Goal: Browse casually: Explore the website without a specific task or goal

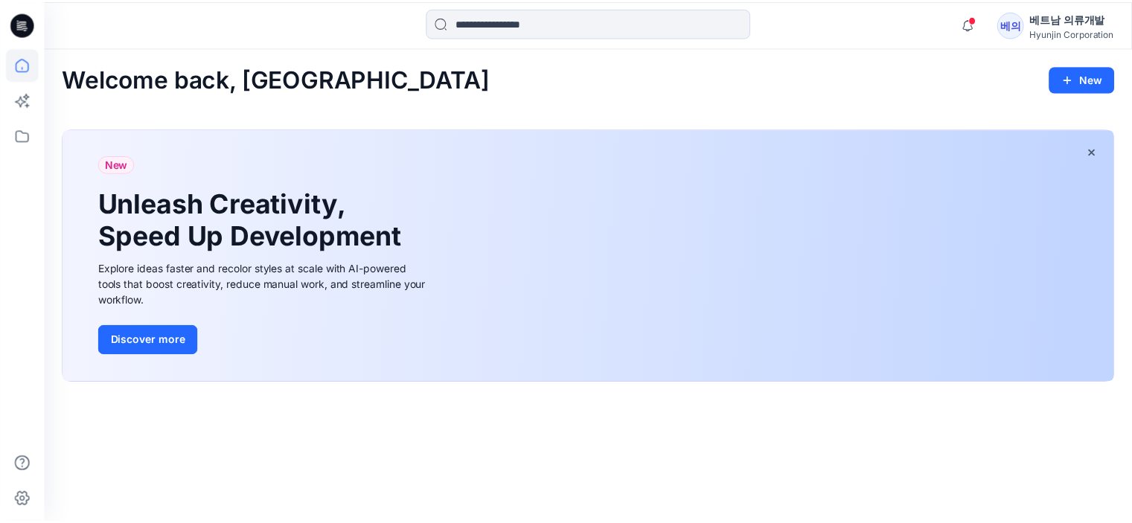
scroll to position [267, 0]
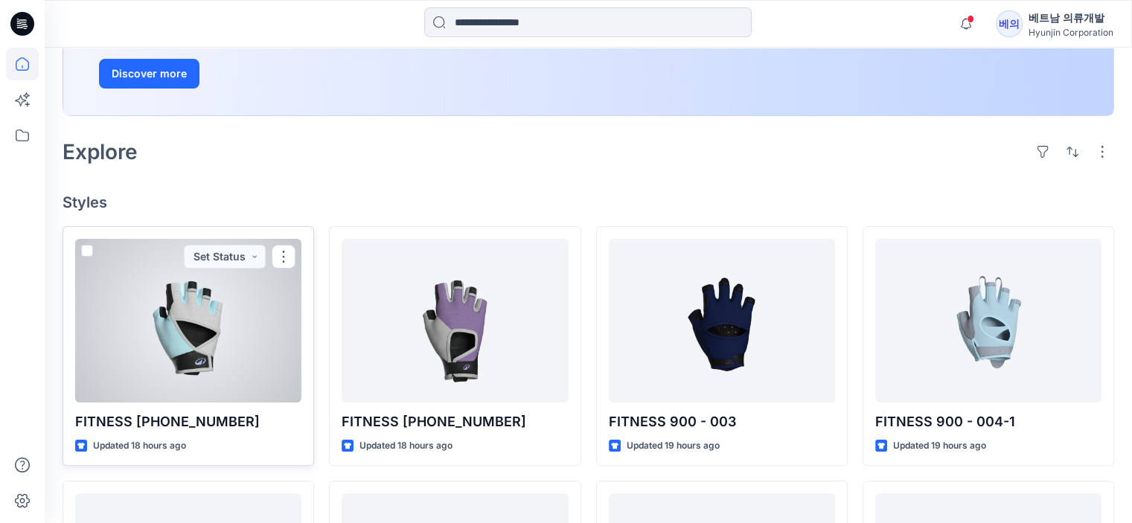
click at [238, 348] on div at bounding box center [188, 321] width 226 height 164
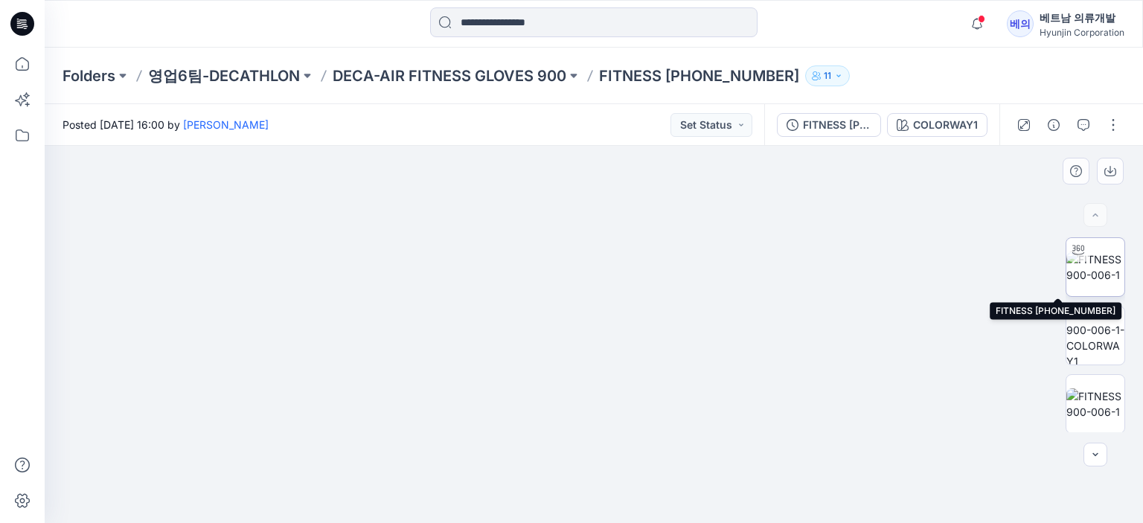
click at [1107, 270] on img at bounding box center [1095, 267] width 58 height 31
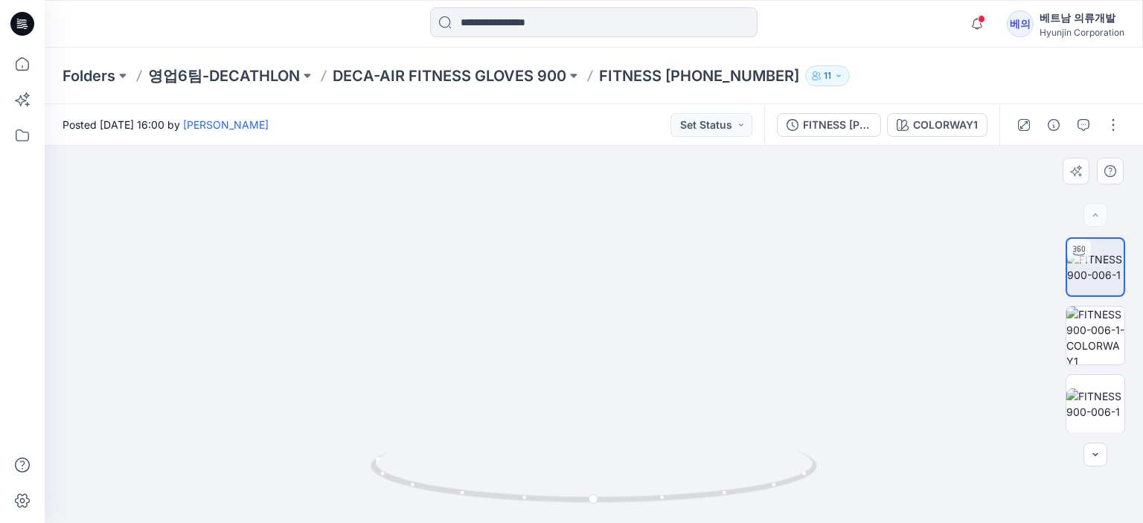
drag, startPoint x: 772, startPoint y: 352, endPoint x: 637, endPoint y: 346, distance: 134.8
click at [637, 346] on img at bounding box center [594, 156] width 830 height 734
drag, startPoint x: 691, startPoint y: 318, endPoint x: 509, endPoint y: 344, distance: 184.2
click at [509, 344] on div at bounding box center [594, 334] width 1098 height 377
drag, startPoint x: 719, startPoint y: 387, endPoint x: 494, endPoint y: 394, distance: 224.9
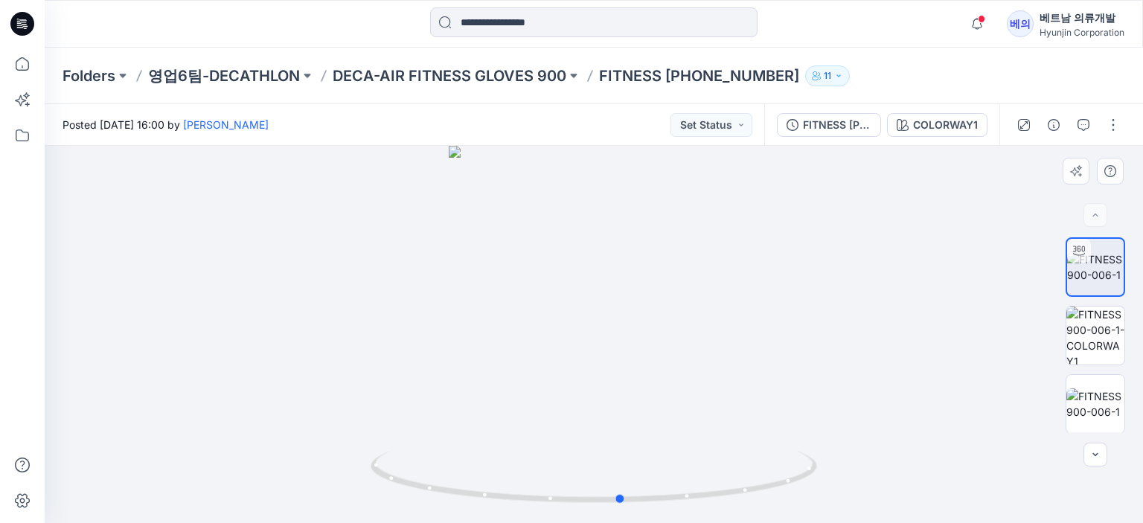
click at [494, 394] on div at bounding box center [594, 334] width 1098 height 377
drag, startPoint x: 763, startPoint y: 364, endPoint x: 941, endPoint y: 322, distance: 183.4
click at [797, 334] on div at bounding box center [594, 334] width 1098 height 377
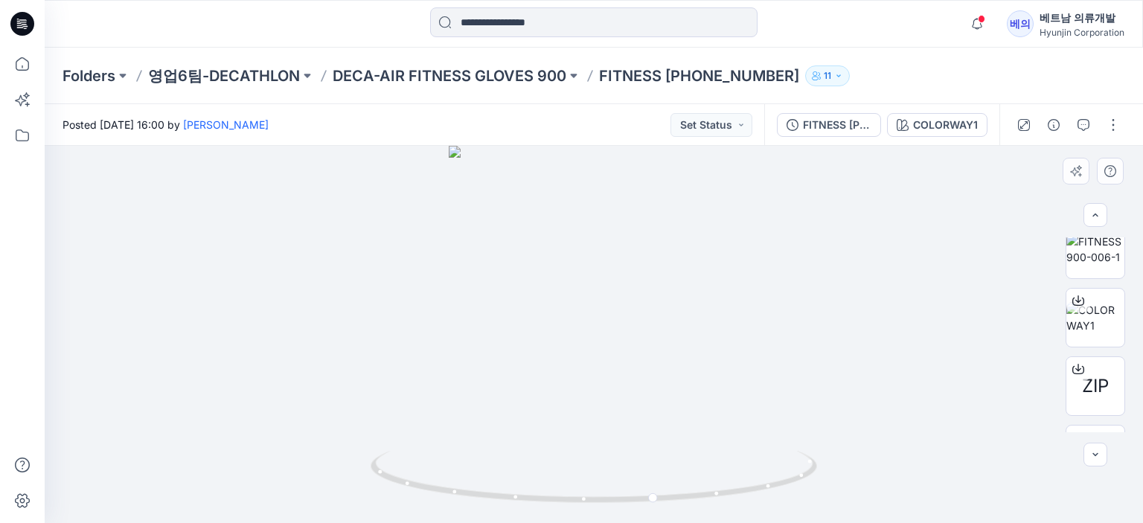
scroll to position [206, 0]
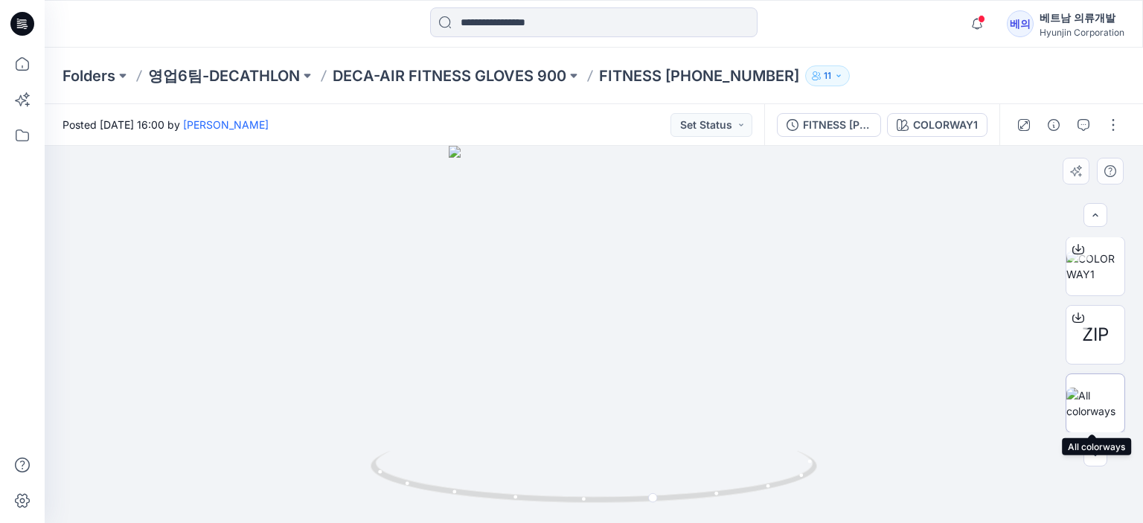
click at [1093, 409] on img at bounding box center [1095, 403] width 58 height 31
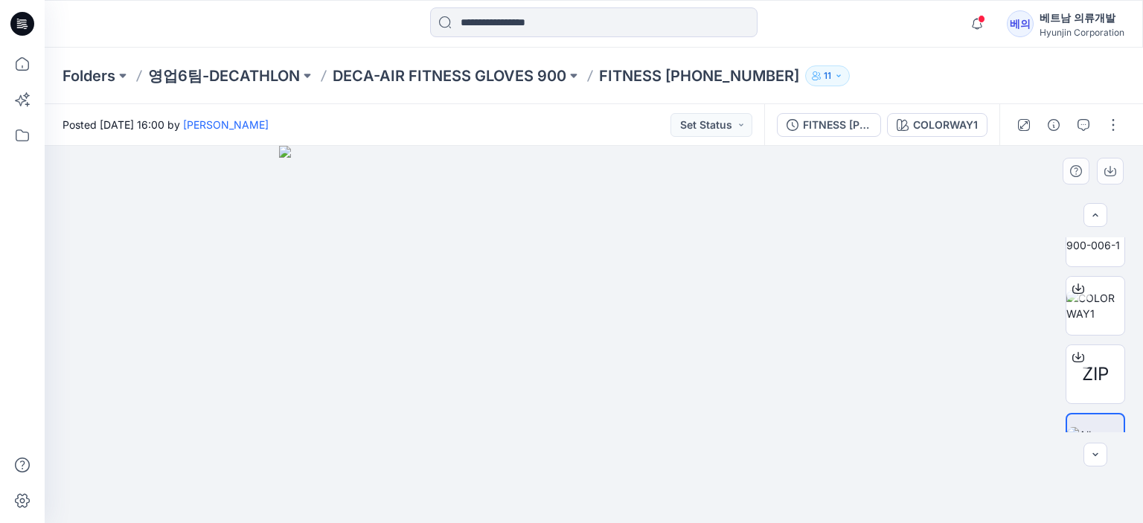
scroll to position [162, 0]
click at [1090, 318] on img at bounding box center [1095, 310] width 58 height 31
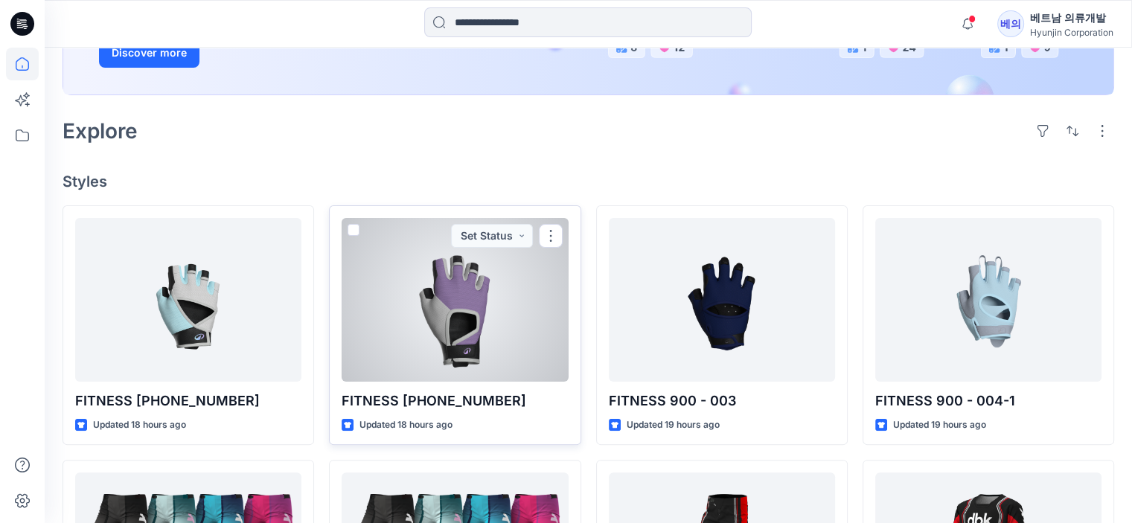
scroll to position [298, 0]
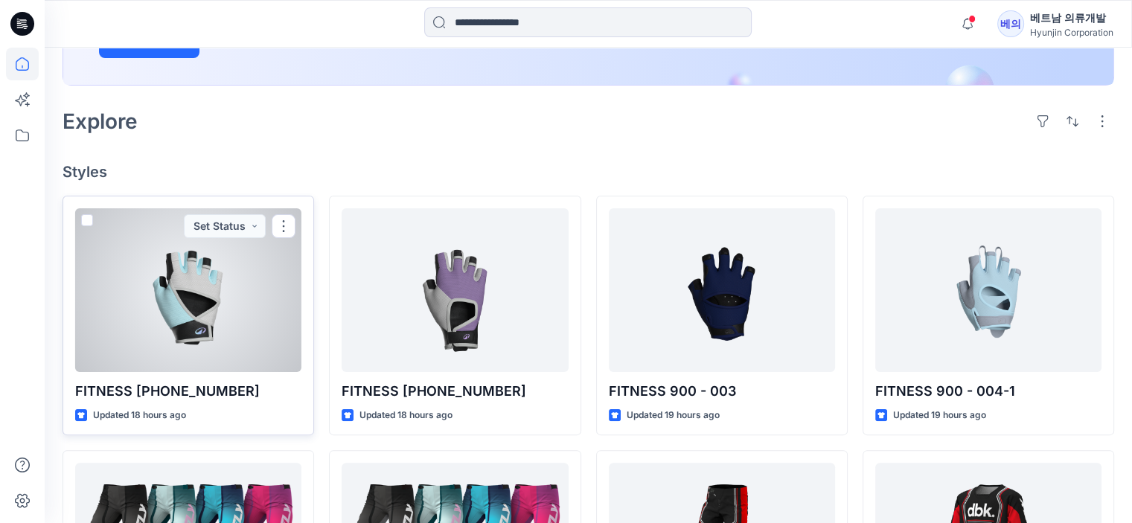
click at [220, 312] on div at bounding box center [188, 290] width 226 height 164
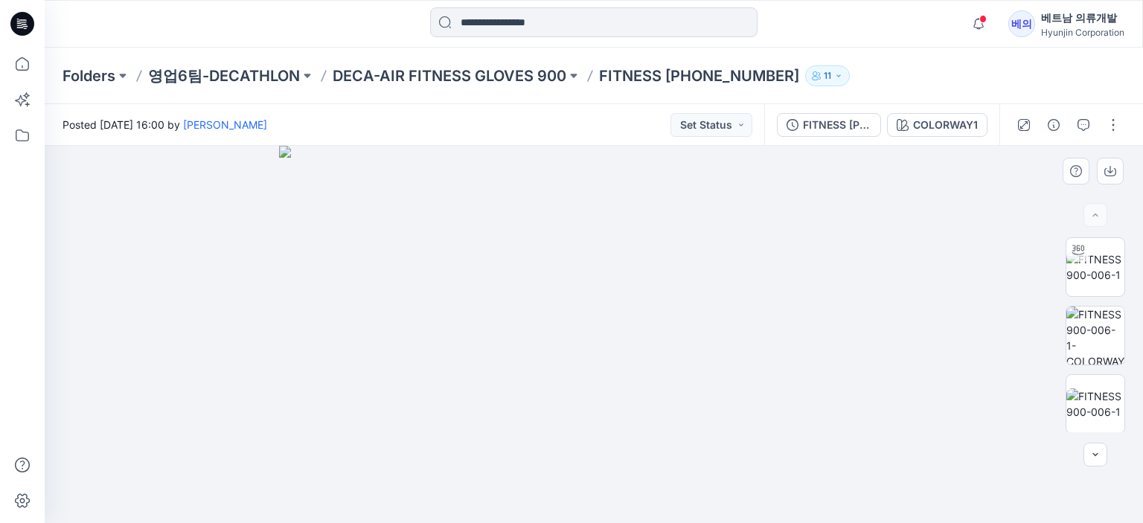
drag, startPoint x: 575, startPoint y: 332, endPoint x: 748, endPoint y: 339, distance: 173.5
click at [748, 339] on img at bounding box center [593, 334] width 629 height 377
drag, startPoint x: 601, startPoint y: 333, endPoint x: 720, endPoint y: 333, distance: 119.8
click at [720, 333] on img at bounding box center [593, 334] width 629 height 377
click at [1092, 267] on img at bounding box center [1095, 267] width 58 height 31
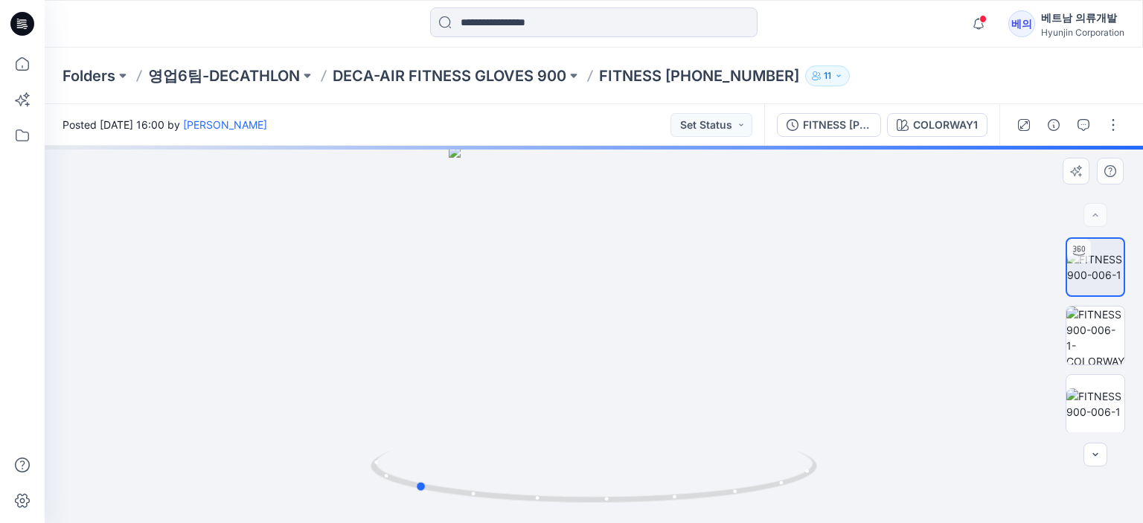
drag, startPoint x: 551, startPoint y: 354, endPoint x: 810, endPoint y: 354, distance: 259.0
click at [810, 354] on div at bounding box center [594, 334] width 1098 height 377
drag, startPoint x: 688, startPoint y: 335, endPoint x: 461, endPoint y: 342, distance: 227.1
click at [461, 342] on div at bounding box center [594, 334] width 1098 height 377
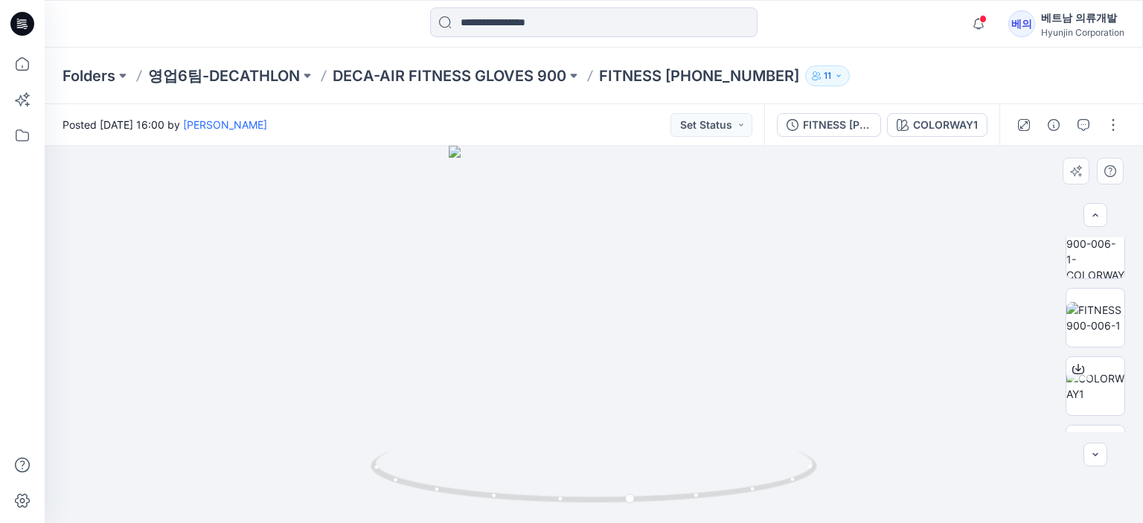
scroll to position [105, 0]
